Goal: Complete application form

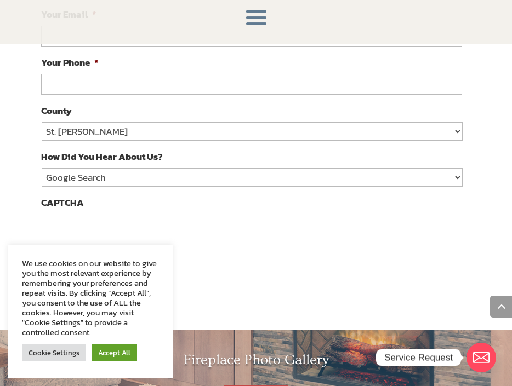
click at [150, 30] on div "HOME FIREPLACES Fireplace Remodel Fireplace Builder OUTDOOR LIVING Outdoor Kitc…" at bounding box center [255, 17] width 409 height 32
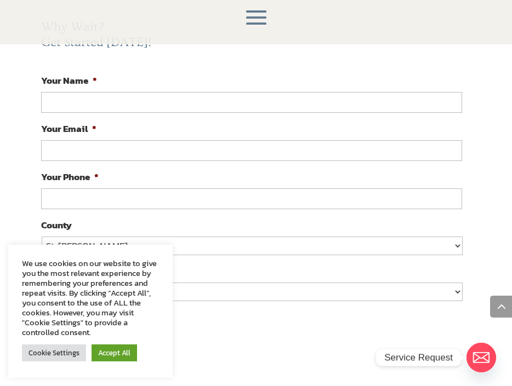
scroll to position [720, 0]
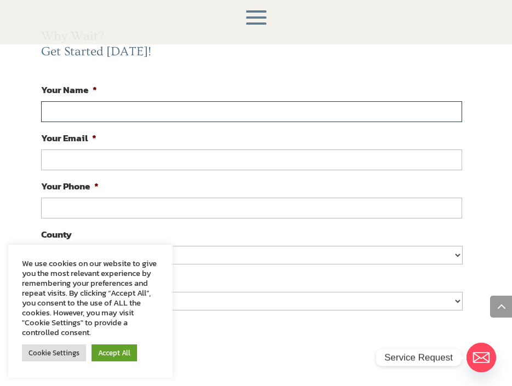
click at [126, 107] on input "Your Name *" at bounding box center [251, 111] width 421 height 21
type input "david sanderson"
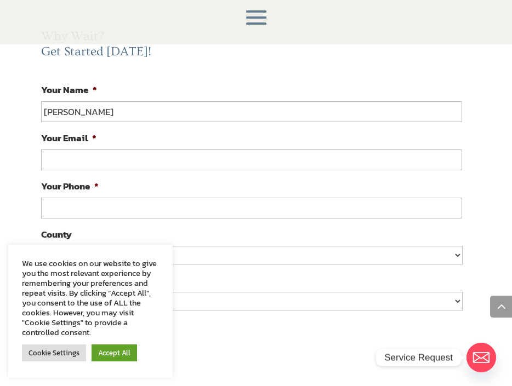
click at [146, 155] on input "Your Email *" at bounding box center [251, 160] width 421 height 21
type input "s"
click at [143, 155] on input "dsansers" at bounding box center [251, 160] width 421 height 21
type input "dsanserson@aol.com"
type input "(___) ___-____"
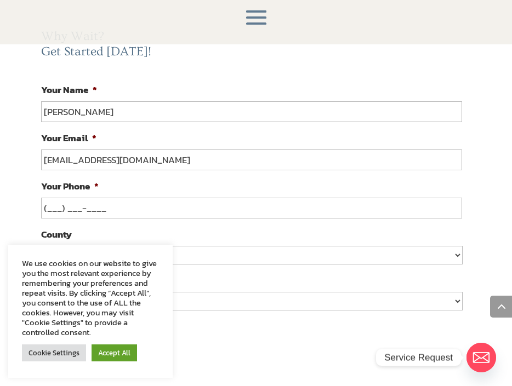
click at [75, 204] on input "(___) ___-____" at bounding box center [251, 208] width 421 height 21
click at [122, 219] on input "(___) ___-____" at bounding box center [251, 208] width 421 height 21
click at [42, 213] on input "(___) ___-____" at bounding box center [251, 208] width 421 height 21
type input "(317) 812-1267"
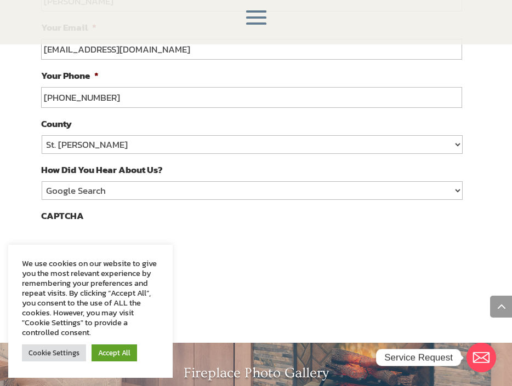
scroll to position [840, 0]
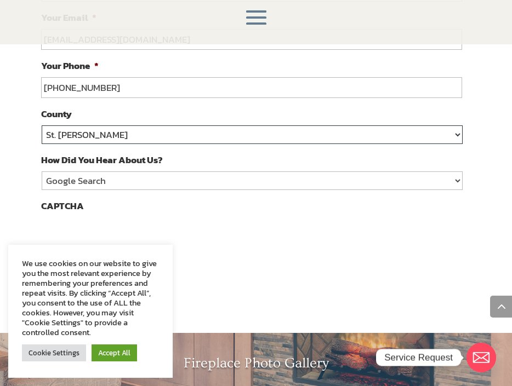
click at [138, 141] on select "St. Johns Clay Volusia Flagler Duval Nassau Other" at bounding box center [252, 134] width 421 height 19
select select "Nassau"
click at [42, 125] on select "St. Johns Clay Volusia Flagler Duval Nassau Other" at bounding box center [252, 134] width 421 height 19
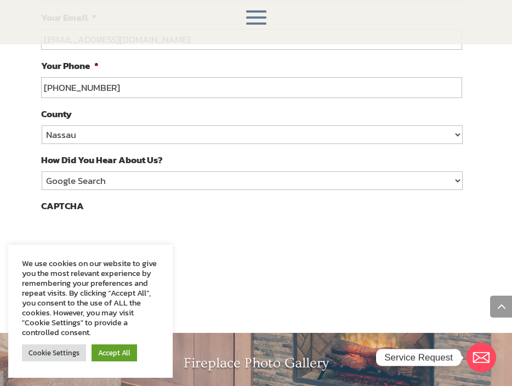
click at [89, 170] on li "How Did You Hear About Us? Google Search Google Ad Referral Magazine Ad Social …" at bounding box center [256, 171] width 430 height 37
click at [89, 176] on select "Google Search Google Ad Referral Magazine Ad Social Media Other" at bounding box center [252, 181] width 421 height 19
select select "Referral"
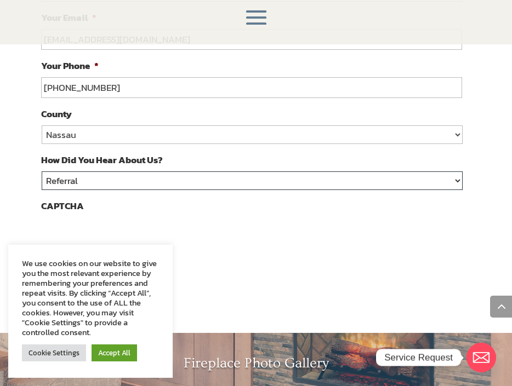
click at [42, 172] on select "Google Search Google Ad Referral Magazine Ad Social Media Other" at bounding box center [252, 181] width 421 height 19
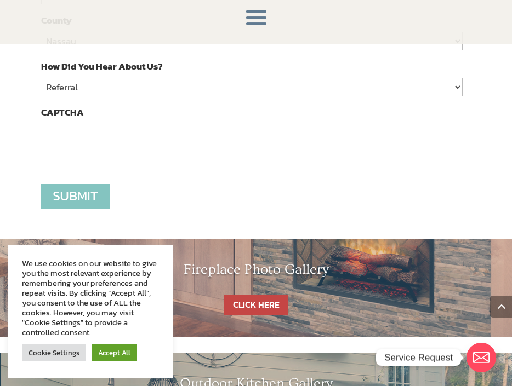
scroll to position [935, 0]
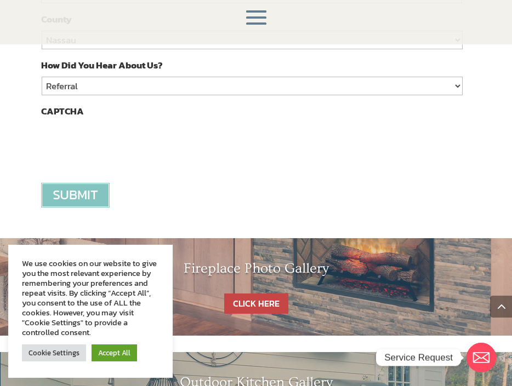
click at [81, 199] on input "image" at bounding box center [75, 195] width 68 height 25
click at [82, 192] on input "image" at bounding box center [75, 195] width 68 height 25
